Goal: Information Seeking & Learning: Learn about a topic

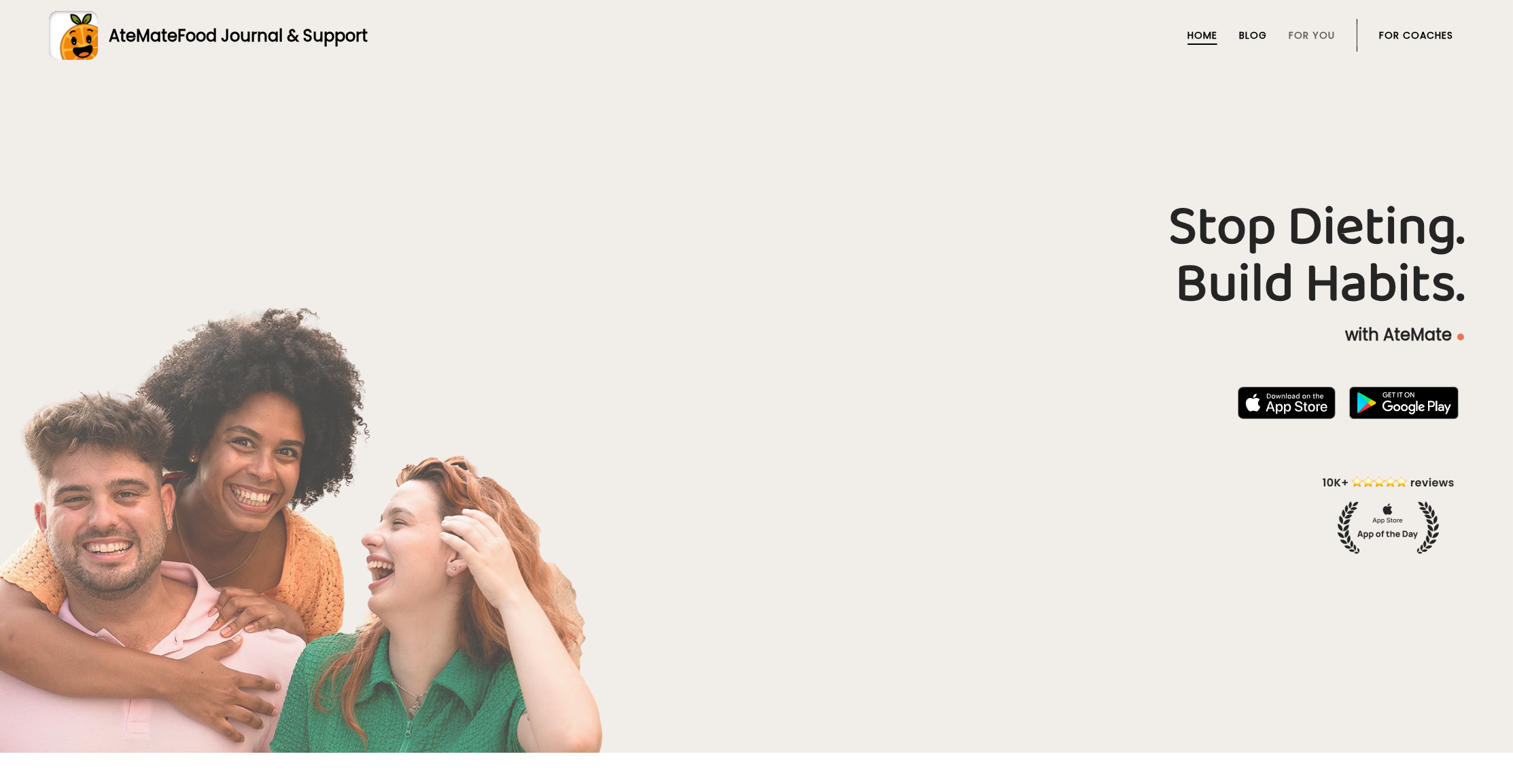
click at [1243, 34] on link "Blog" at bounding box center [1253, 35] width 28 height 11
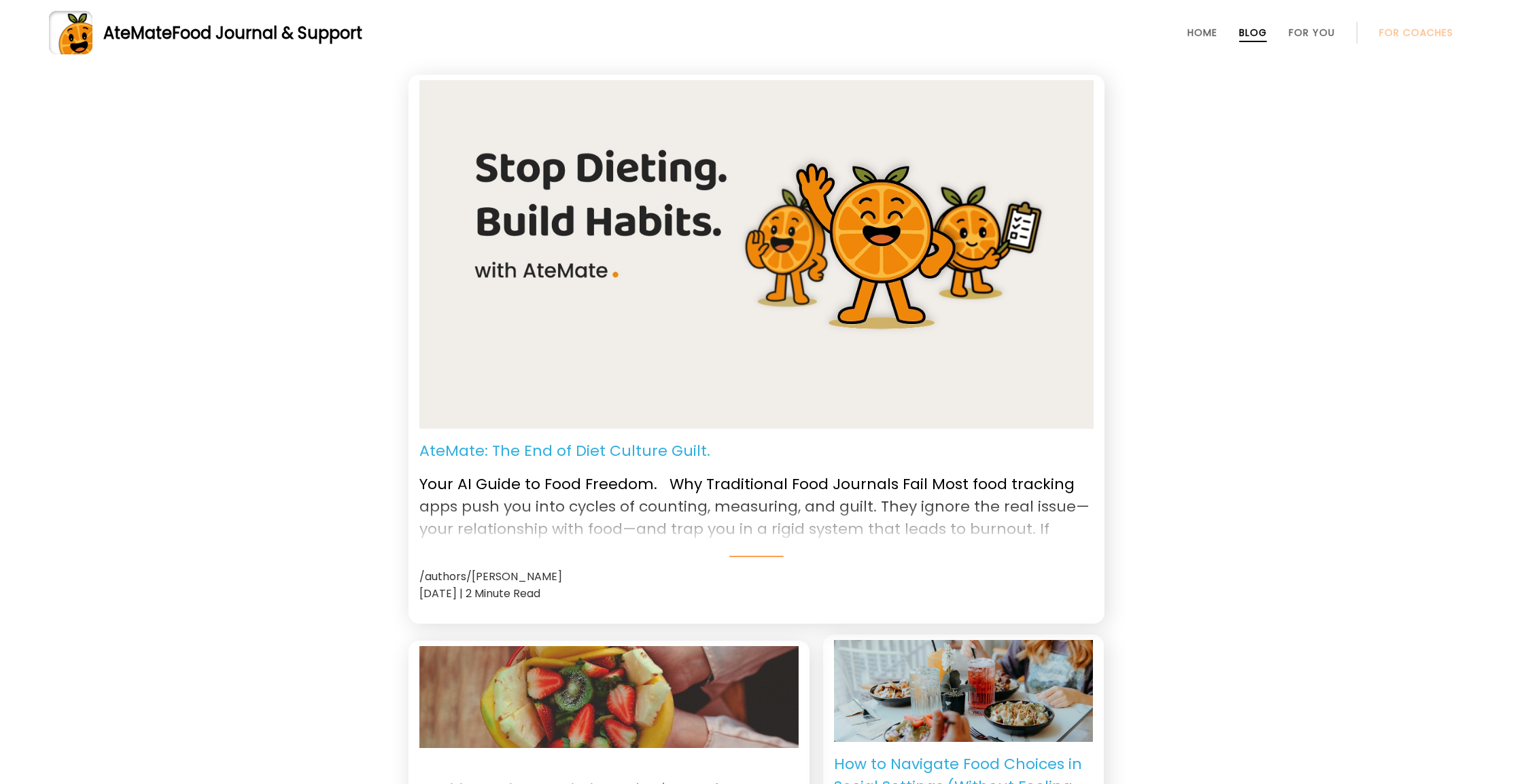
click at [629, 455] on p "AteMate: The End of Diet Culture Guilt." at bounding box center [565, 450] width 291 height 22
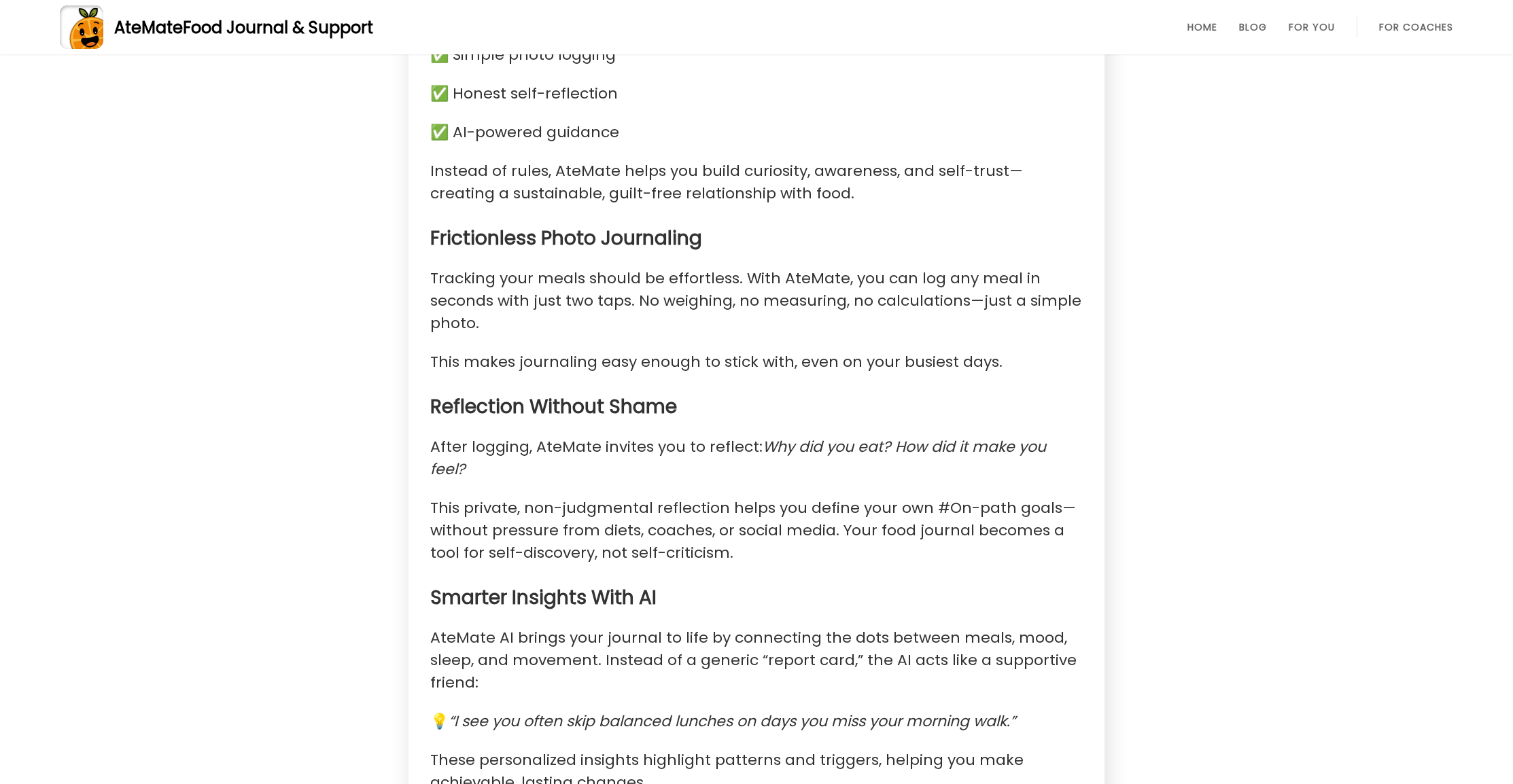
scroll to position [983, 0]
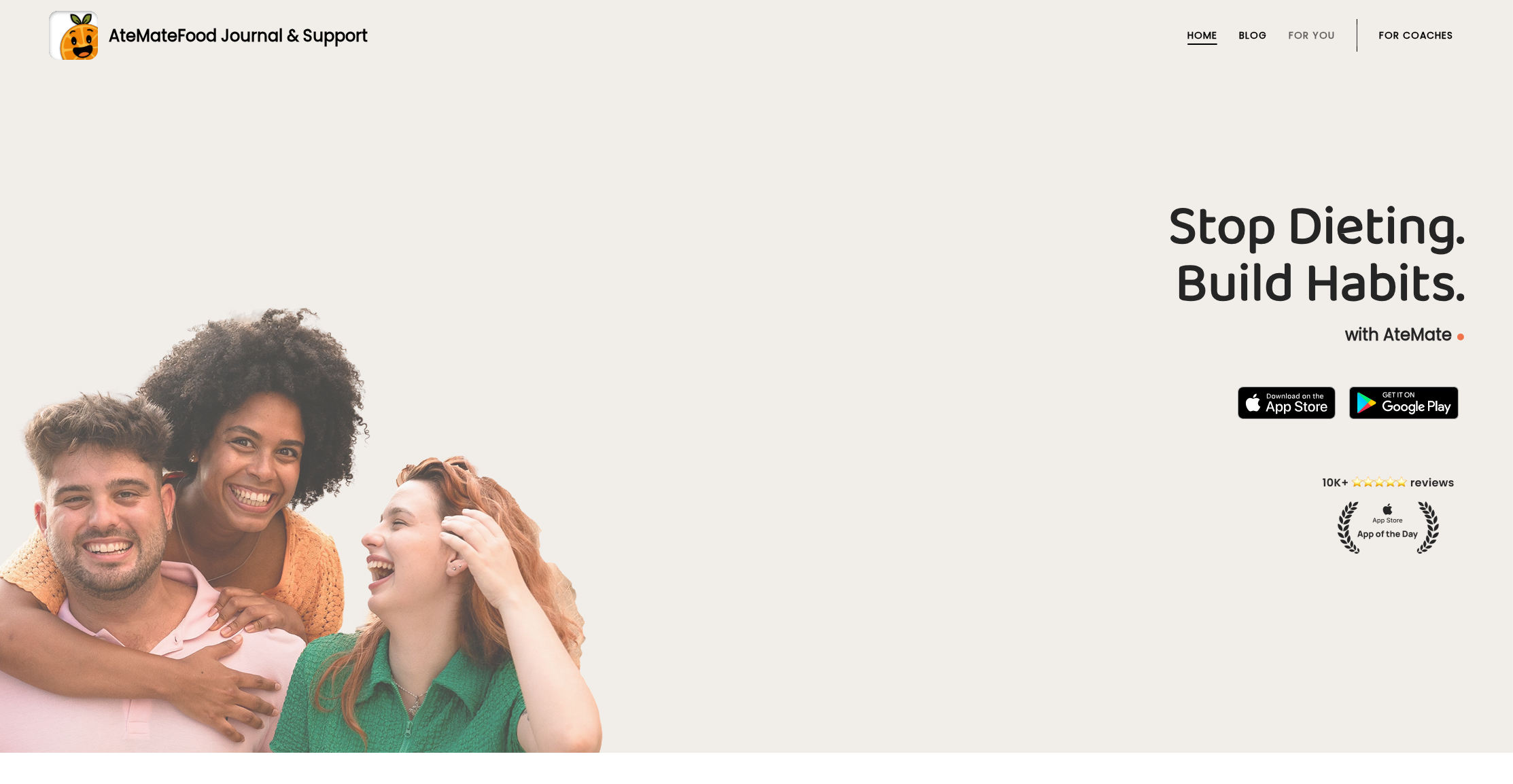
click at [1246, 35] on link "Blog" at bounding box center [1253, 35] width 28 height 11
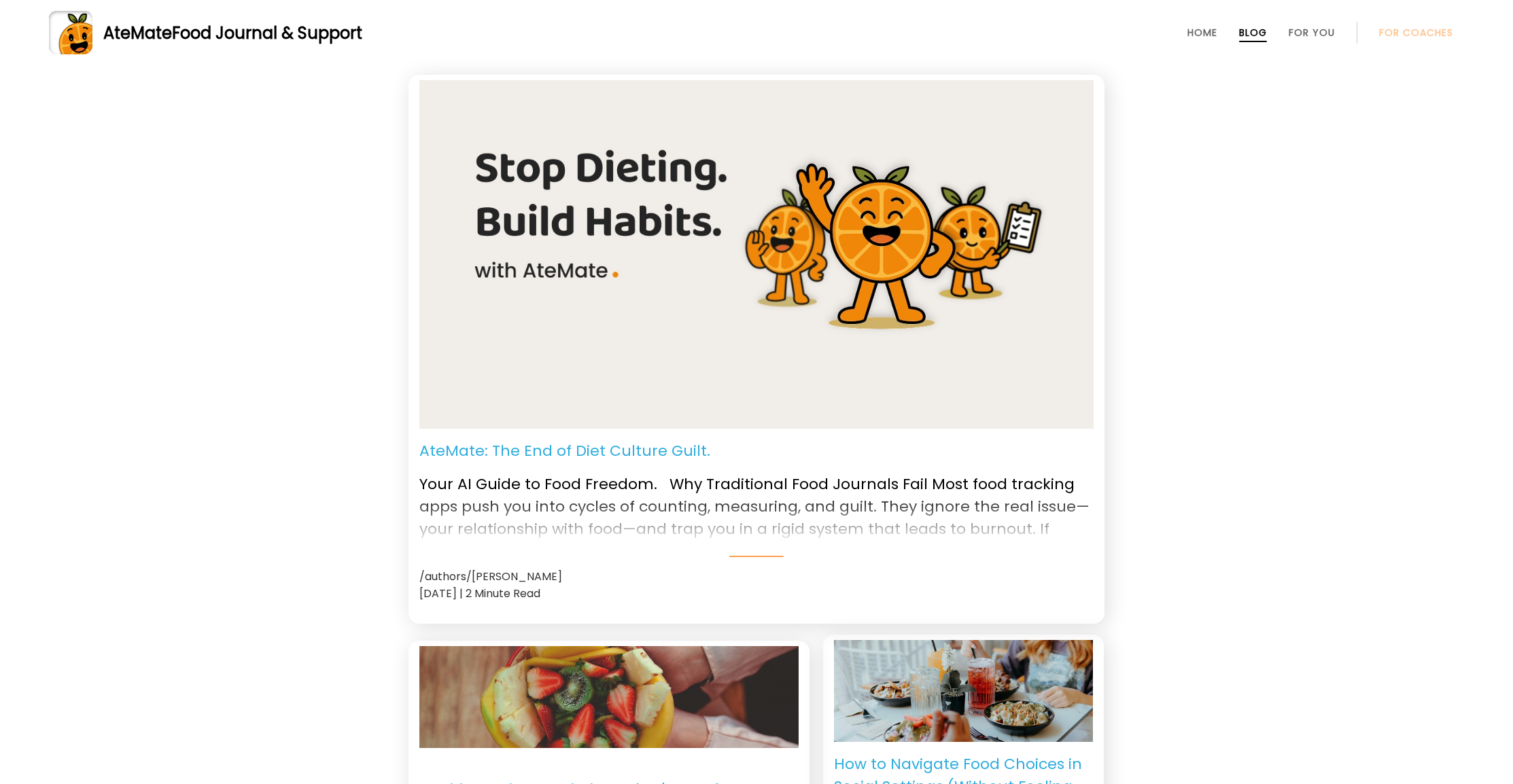
click at [633, 450] on p "AteMate: The End of Diet Culture Guilt." at bounding box center [565, 450] width 291 height 22
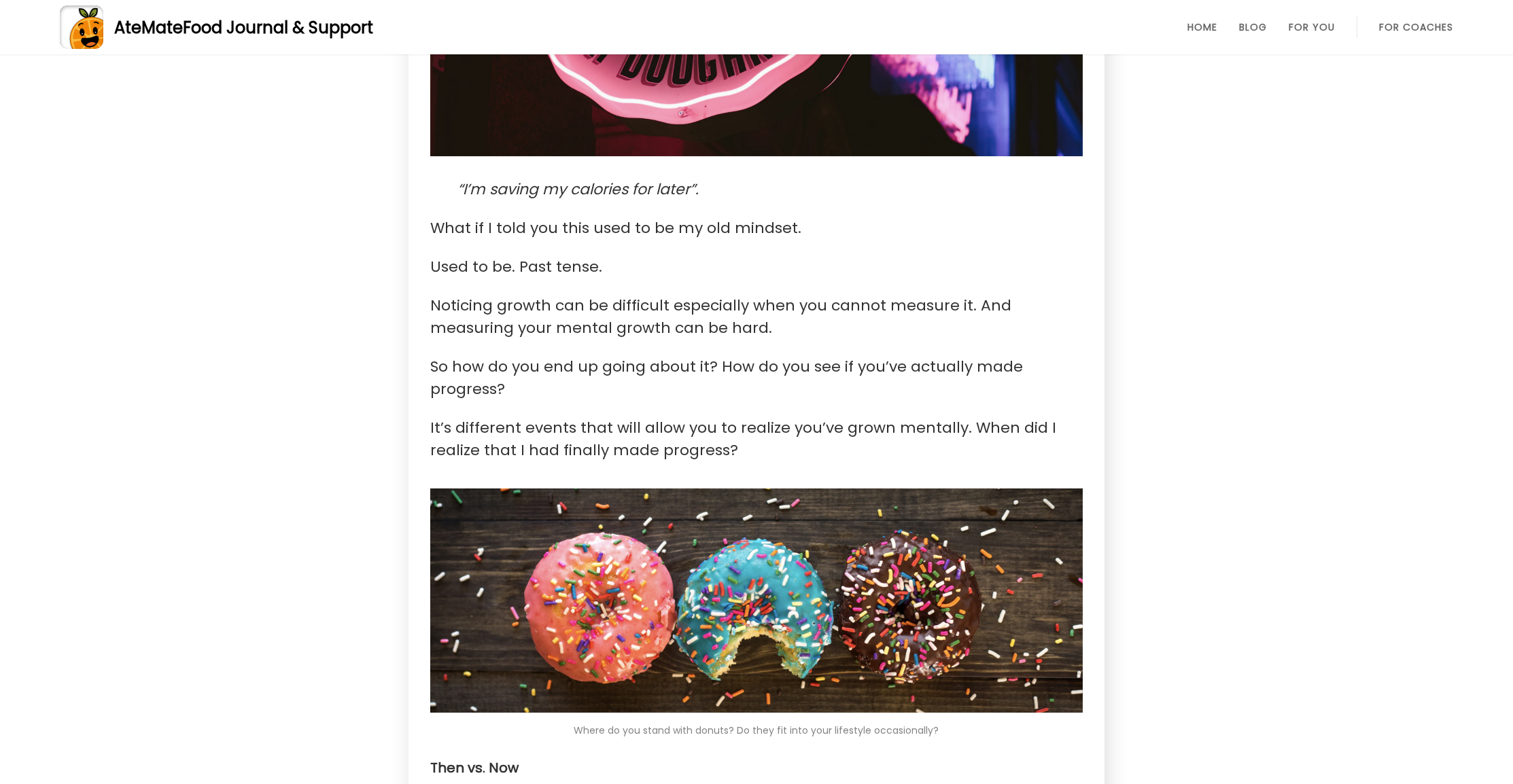
scroll to position [477, 0]
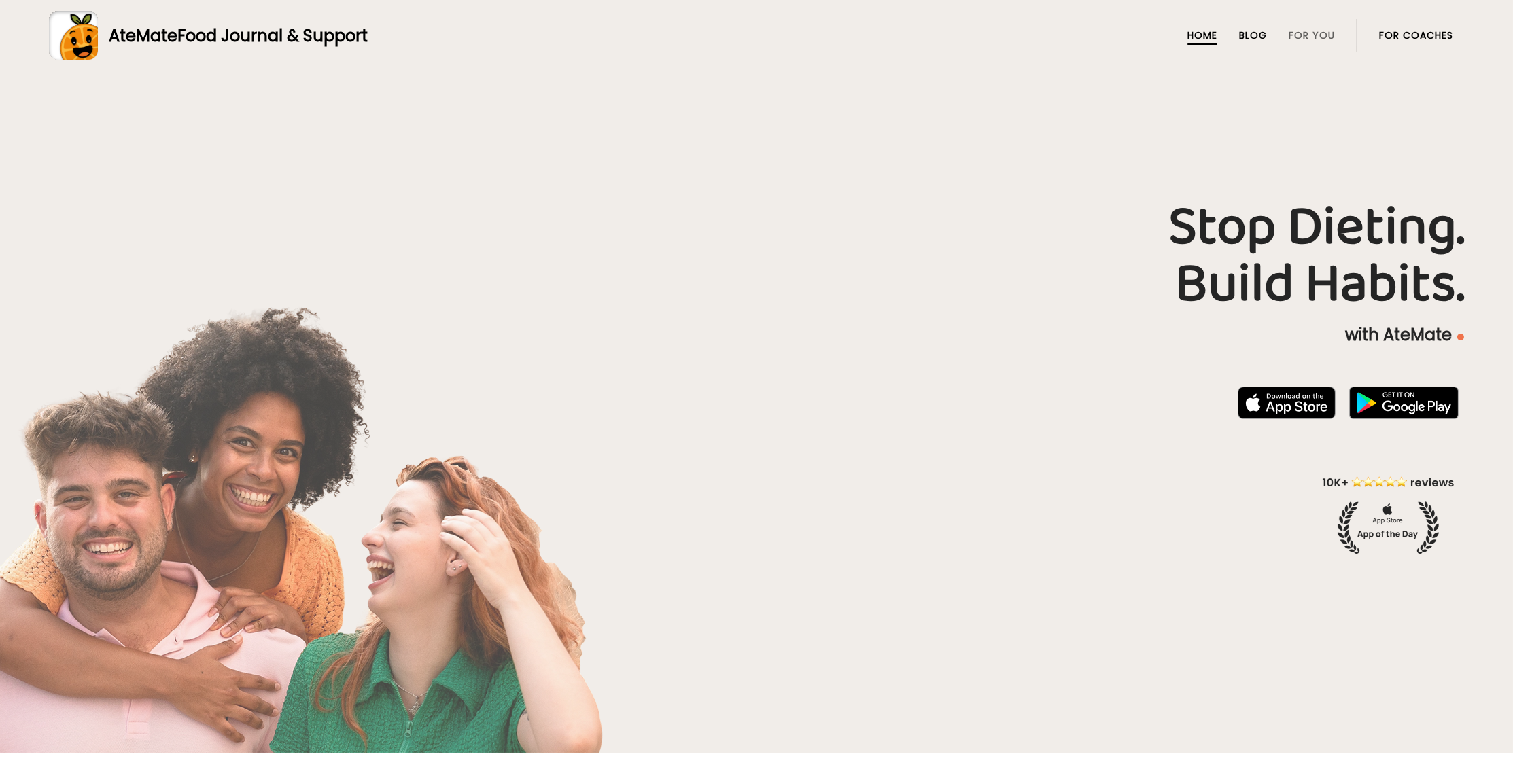
click at [1250, 38] on link "Blog" at bounding box center [1253, 35] width 28 height 11
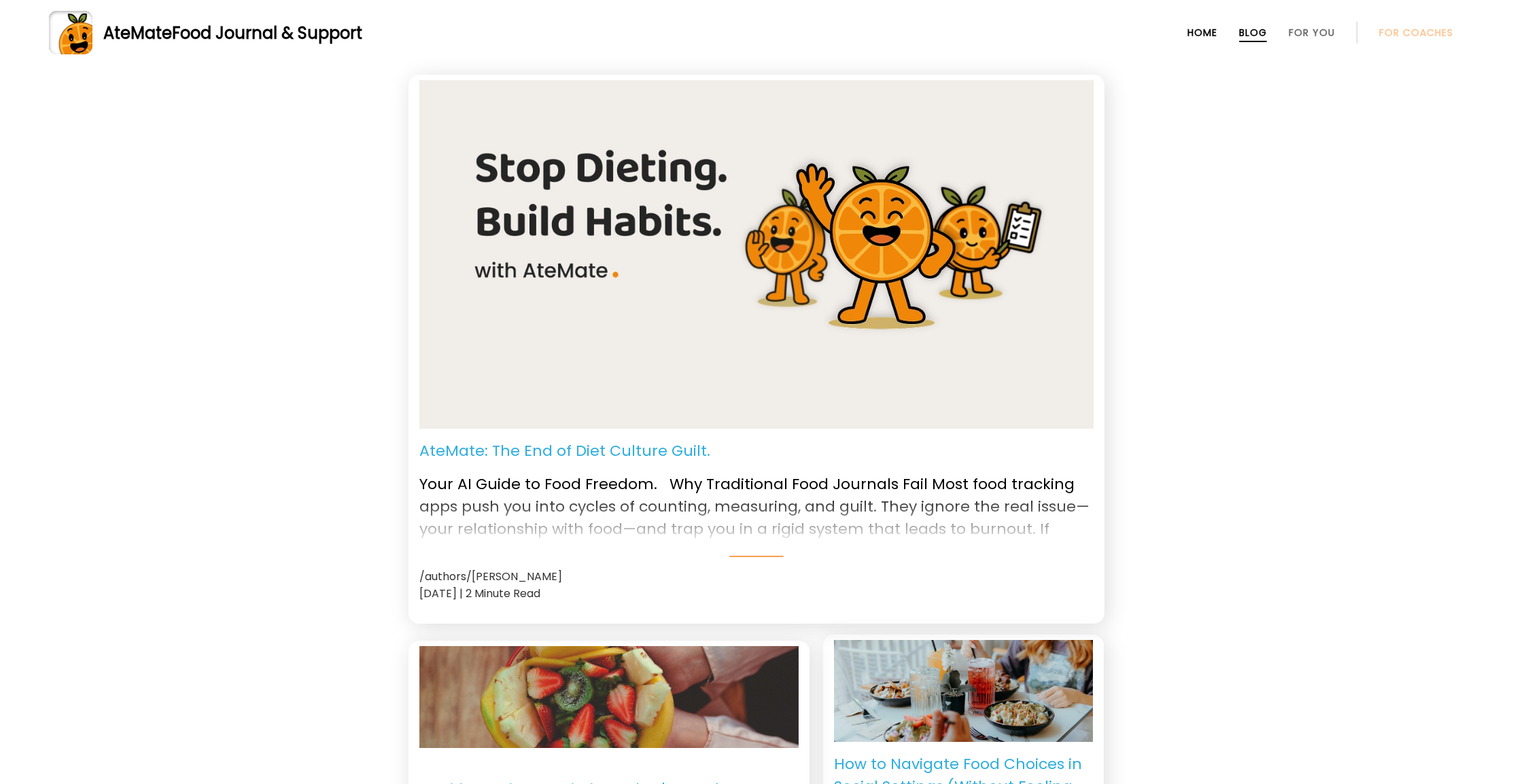
click at [1200, 33] on link "Home" at bounding box center [1202, 32] width 30 height 11
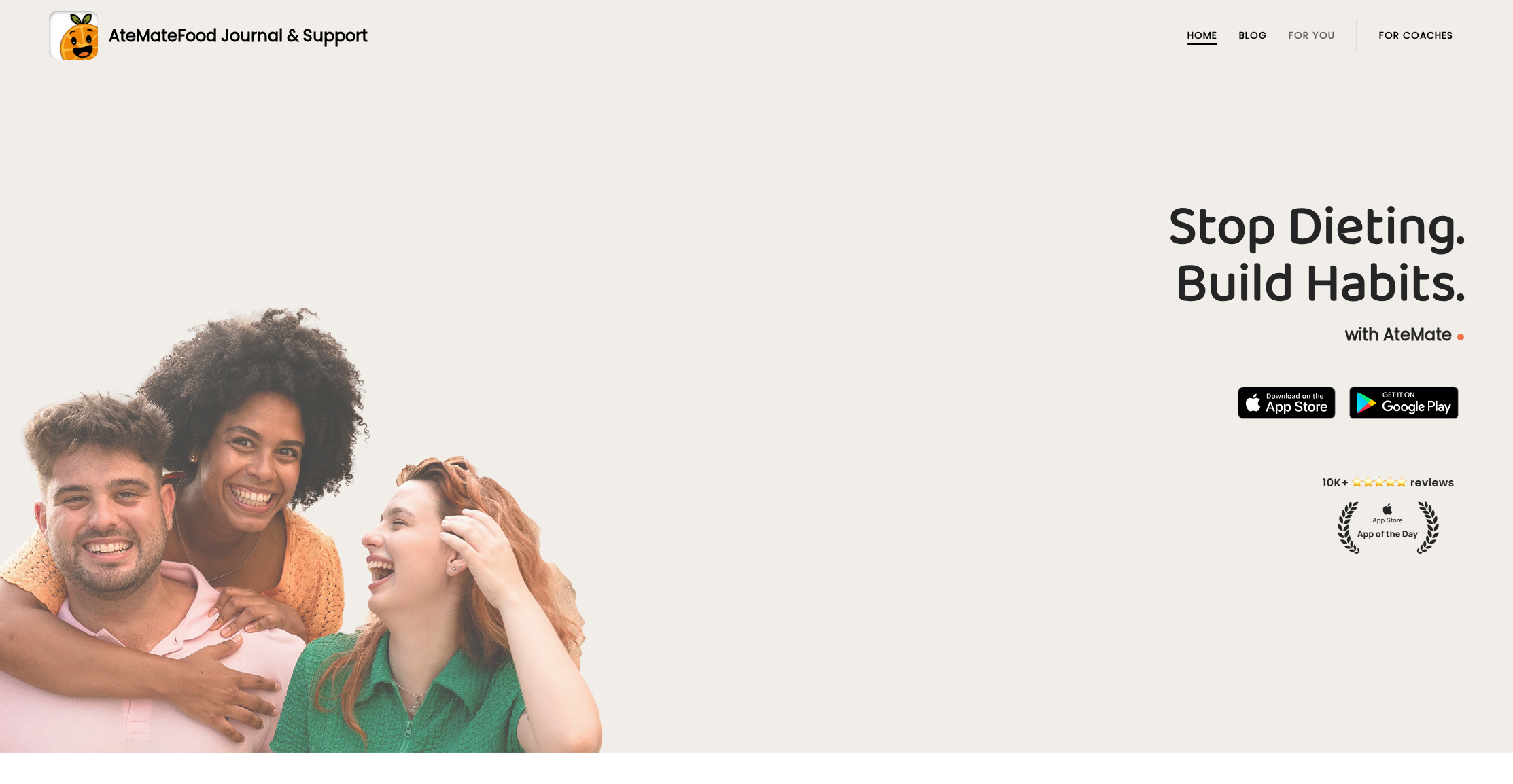
click at [1246, 30] on link "Blog" at bounding box center [1253, 35] width 28 height 11
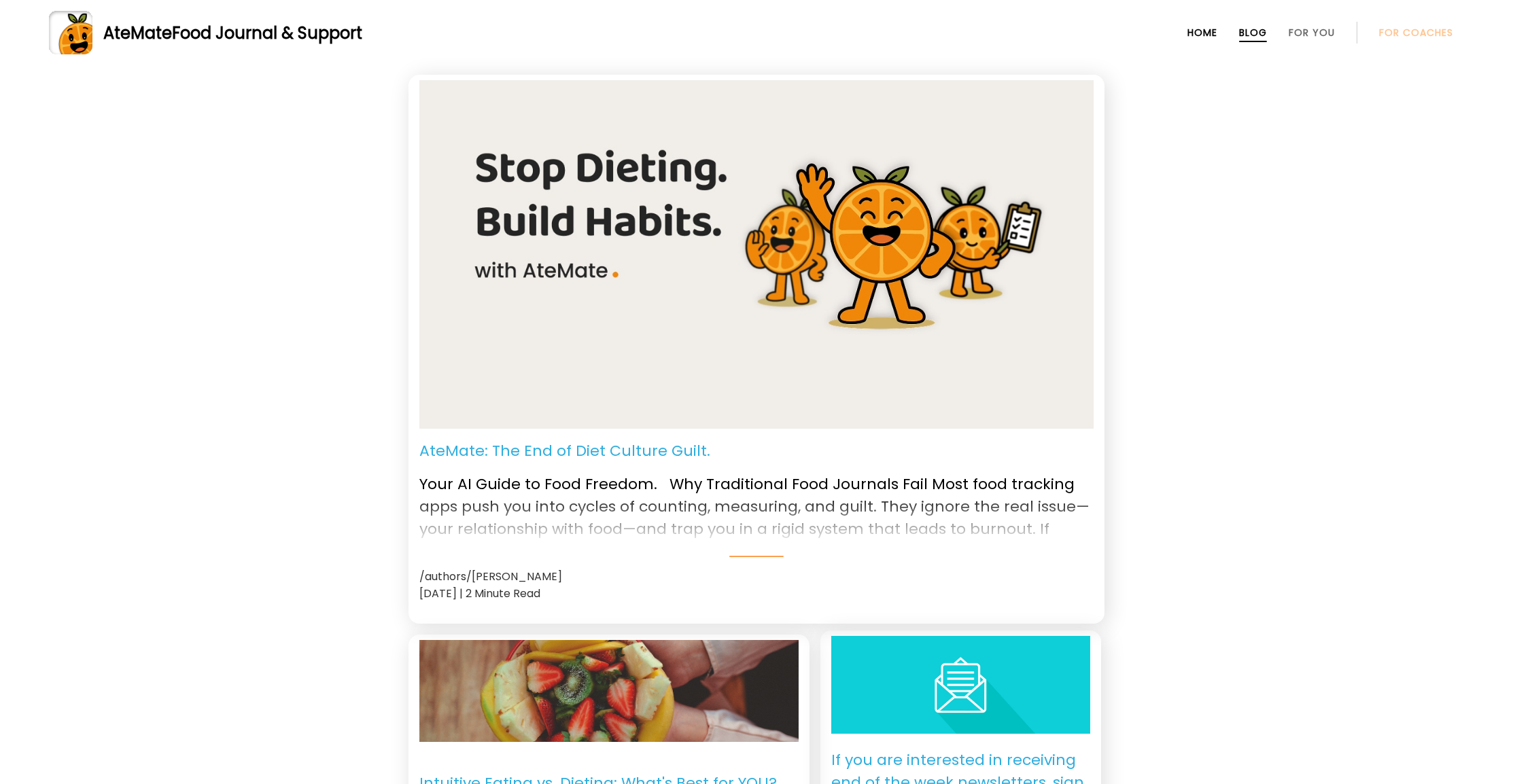
click at [1188, 38] on link "Home" at bounding box center [1202, 32] width 30 height 11
